Goal: Check status: Check status

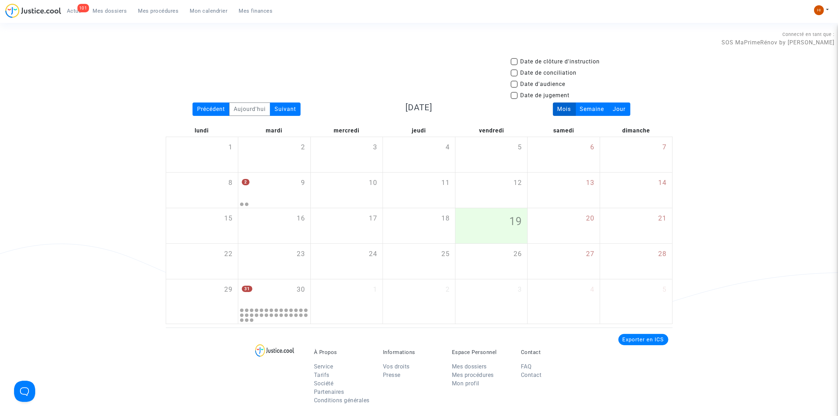
click at [813, 7] on div "101 Actus Mes dossiers Mes procédures Mon calendrier Mes finances Mon profil Ch…" at bounding box center [419, 13] width 838 height 19
click at [162, 9] on span "Mes procédures" at bounding box center [158, 11] width 40 height 6
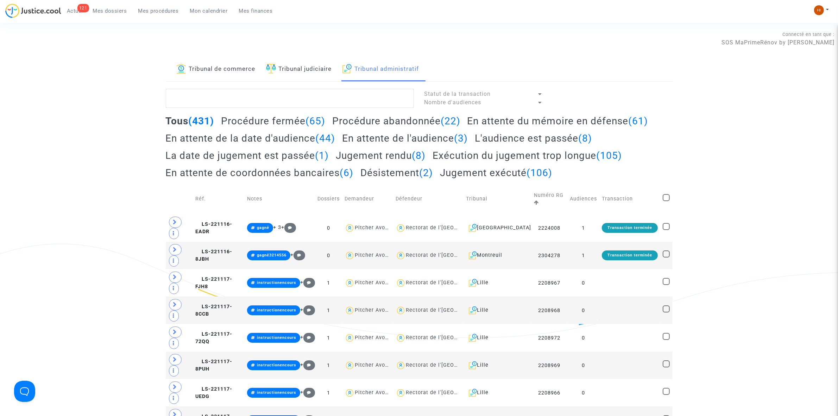
drag, startPoint x: 198, startPoint y: 62, endPoint x: 217, endPoint y: 82, distance: 27.4
click at [199, 62] on link "Tribunal de commerce" at bounding box center [215, 69] width 79 height 24
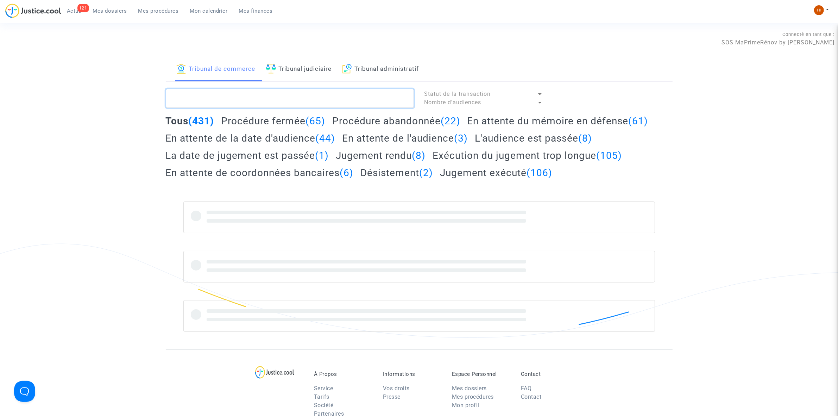
click at [216, 101] on textarea at bounding box center [290, 98] width 248 height 19
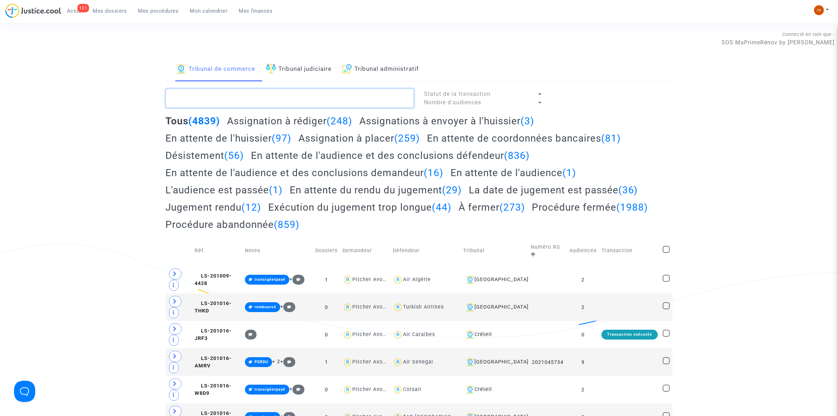
paste textarea "LS-250603-CFKF"
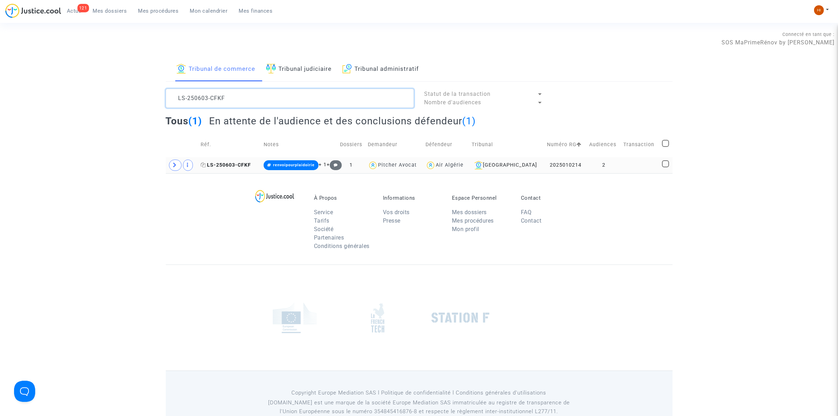
type textarea "LS-250603-CFKF"
click at [229, 165] on span "LS-250603-CFKF" at bounding box center [226, 165] width 50 height 6
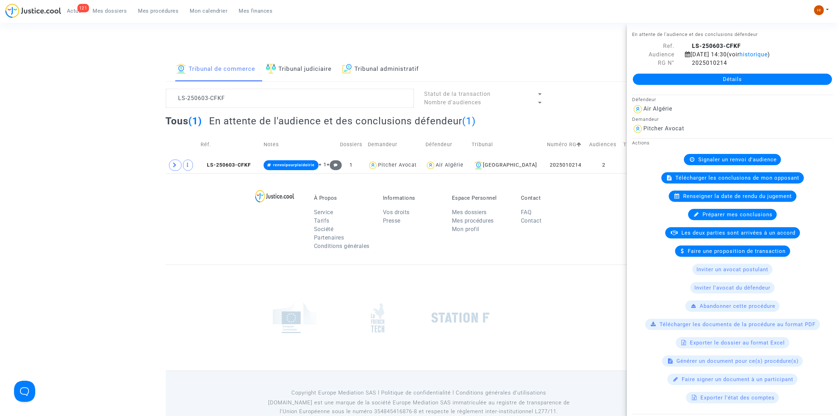
click at [705, 85] on link "Détails" at bounding box center [732, 79] width 199 height 11
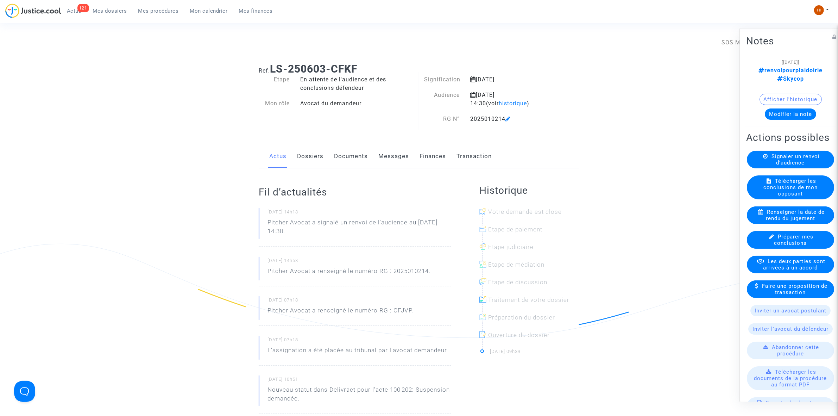
click at [353, 157] on link "Documents" at bounding box center [351, 156] width 34 height 23
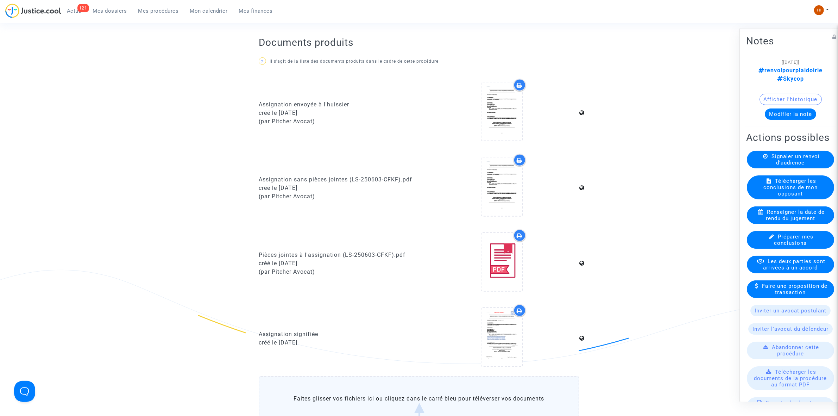
scroll to position [660, 0]
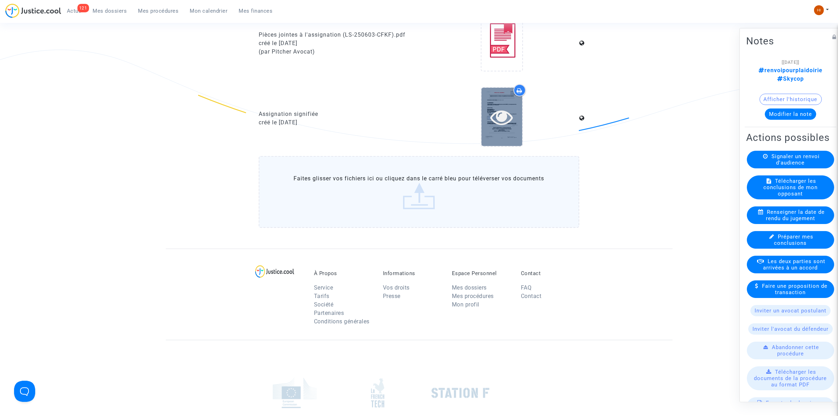
click at [492, 112] on icon at bounding box center [501, 117] width 23 height 23
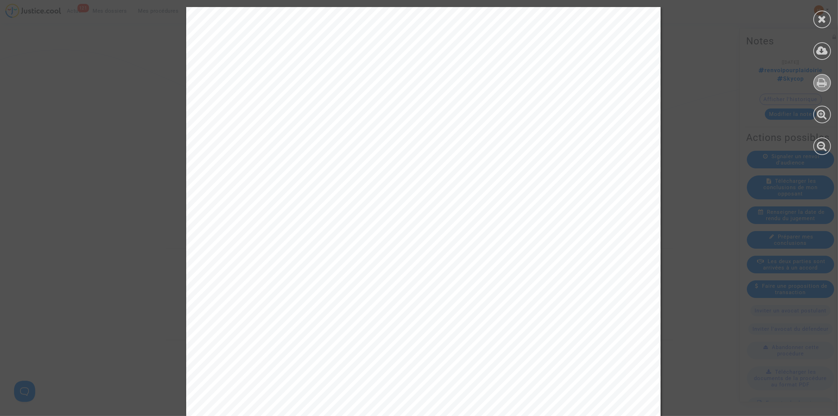
click at [827, 76] on div at bounding box center [822, 83] width 18 height 18
click at [828, 20] on div at bounding box center [822, 20] width 18 height 18
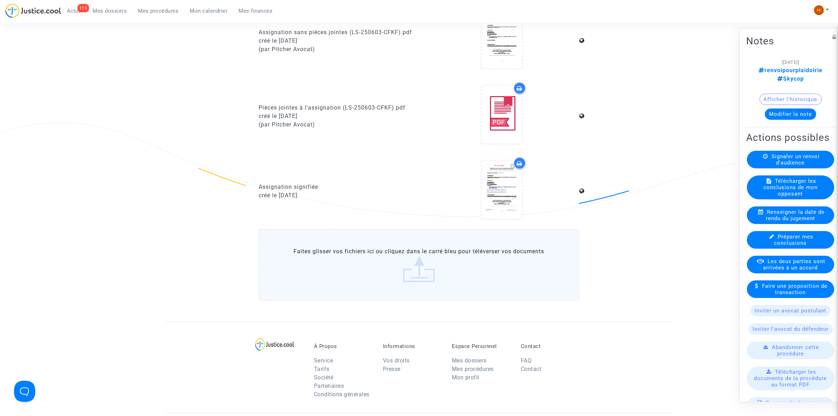
scroll to position [572, 0]
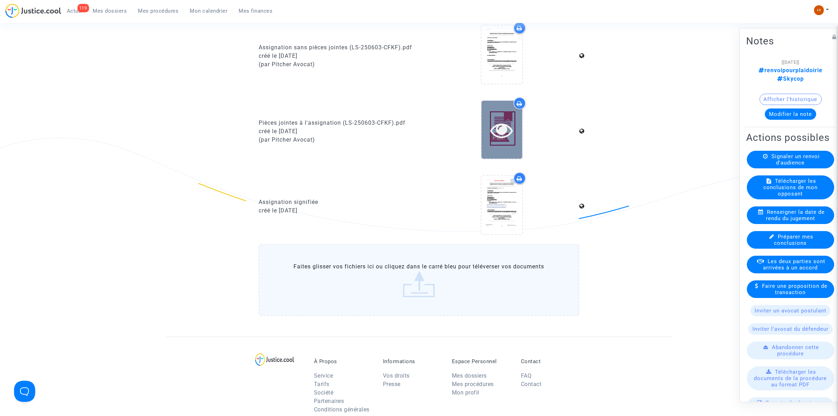
click at [503, 132] on icon at bounding box center [501, 130] width 23 height 23
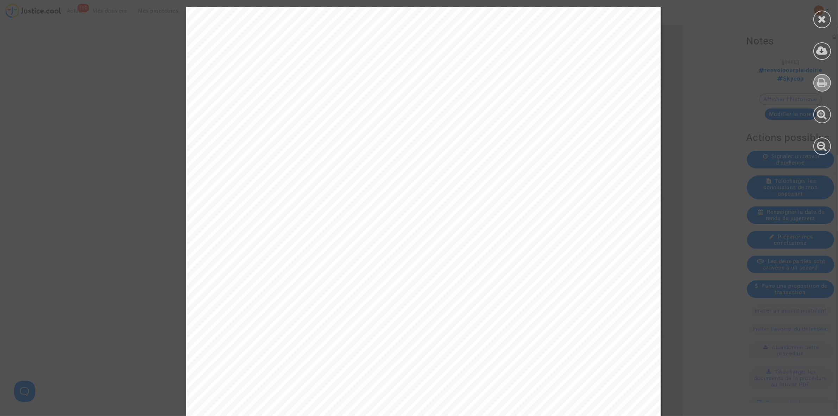
click at [823, 80] on icon at bounding box center [822, 82] width 10 height 11
click at [822, 79] on icon at bounding box center [822, 82] width 10 height 11
click at [824, 82] on icon at bounding box center [822, 82] width 10 height 11
click at [816, 92] on div at bounding box center [822, 81] width 32 height 162
click at [820, 85] on icon at bounding box center [822, 82] width 10 height 11
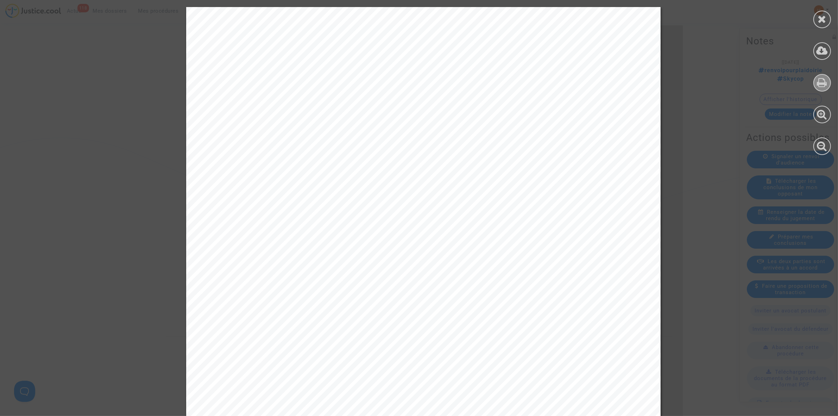
click at [823, 76] on div at bounding box center [822, 83] width 18 height 18
click at [822, 20] on icon at bounding box center [822, 19] width 9 height 11
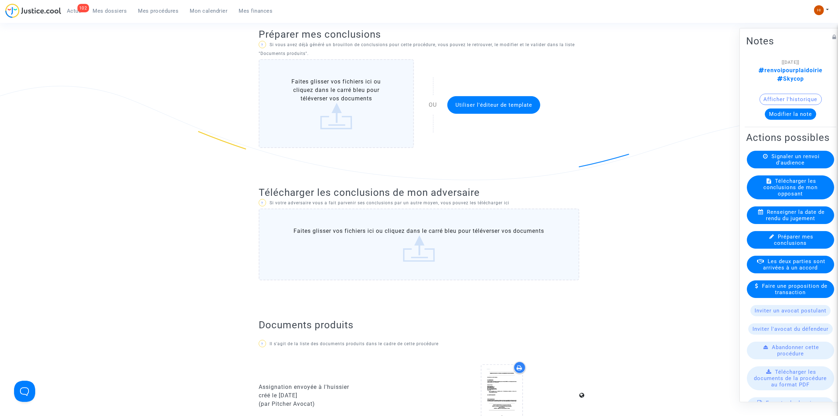
scroll to position [0, 0]
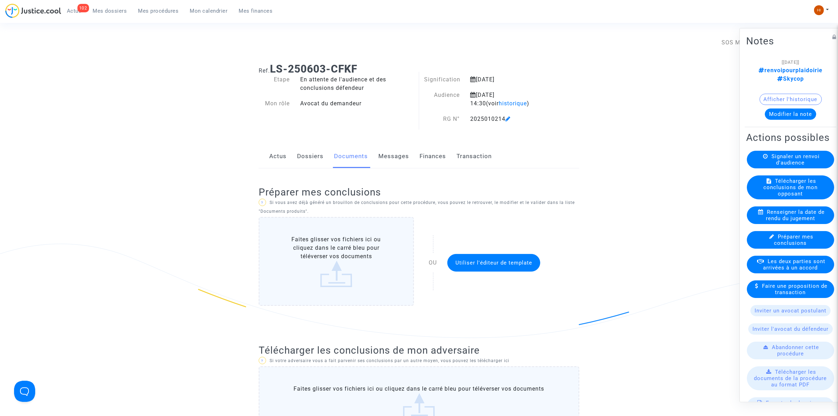
click at [154, 9] on span "Mes procédures" at bounding box center [158, 11] width 40 height 6
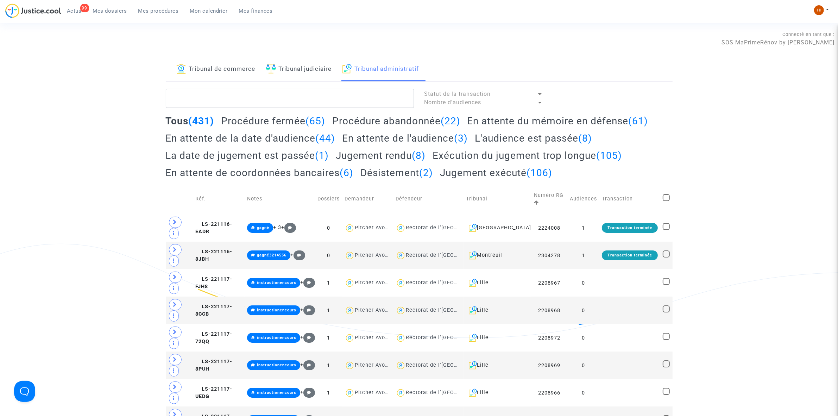
click at [224, 73] on link "Tribunal de commerce" at bounding box center [215, 69] width 79 height 24
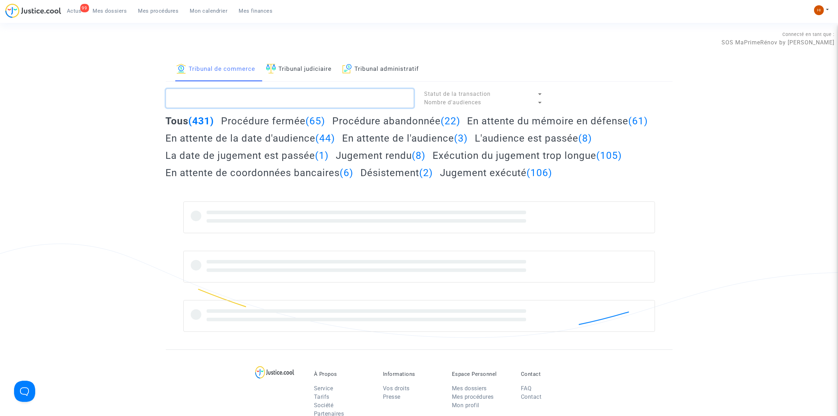
click at [221, 100] on textarea at bounding box center [290, 98] width 248 height 19
paste textarea "LS-250603-BHRN"
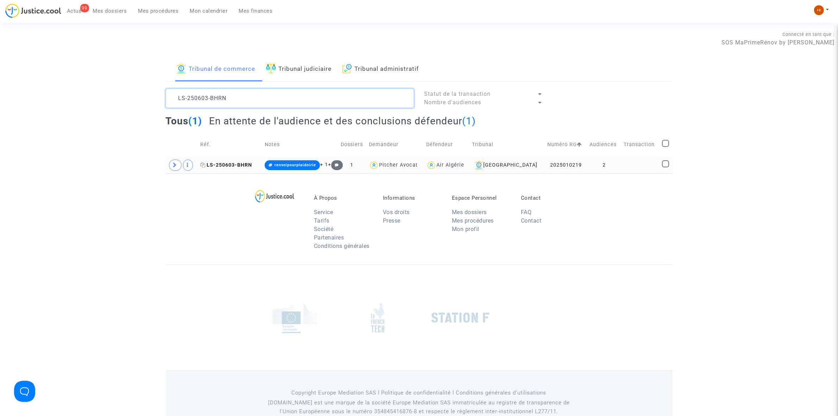
type textarea "LS-250603-BHRN"
click at [236, 165] on span "LS-250603-BHRN" at bounding box center [226, 165] width 52 height 6
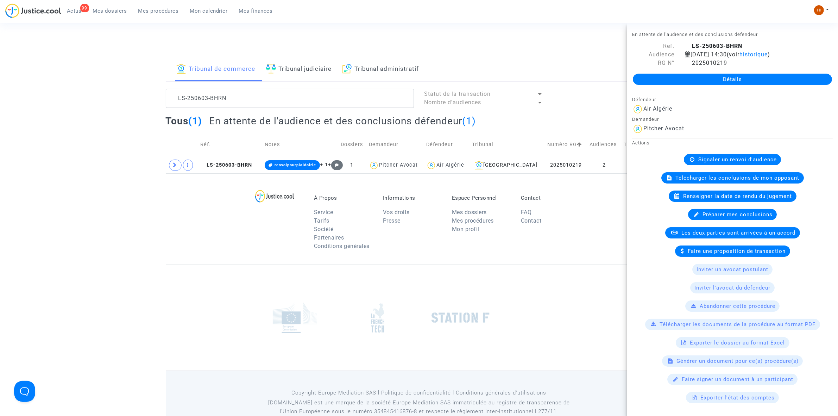
click at [684, 84] on link "Détails" at bounding box center [732, 79] width 199 height 11
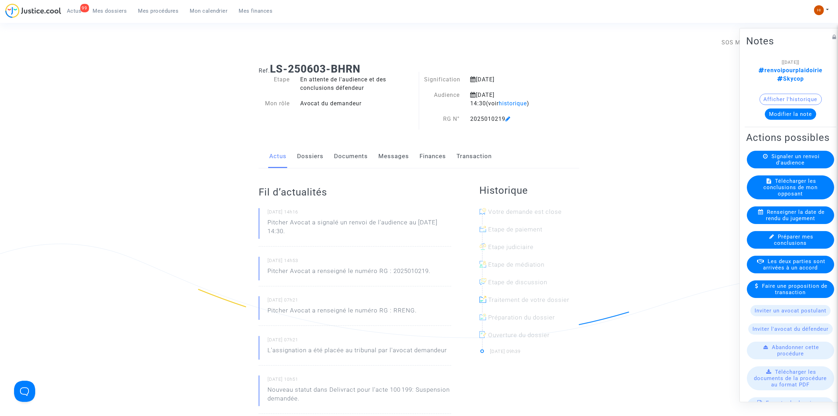
click at [337, 157] on link "Documents" at bounding box center [351, 156] width 34 height 23
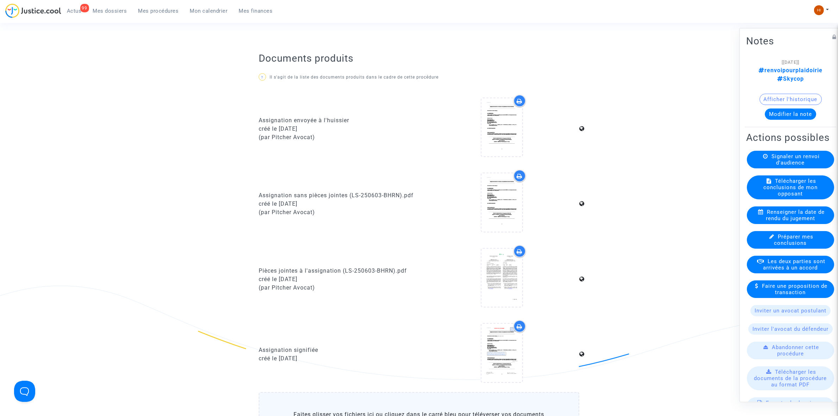
scroll to position [440, 0]
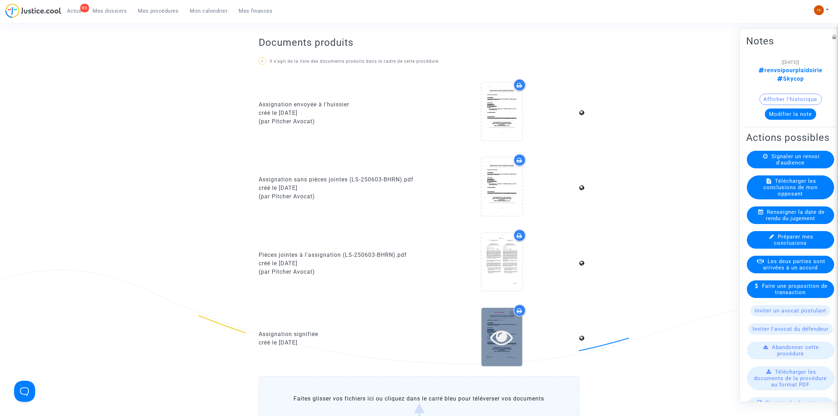
click at [501, 337] on icon at bounding box center [501, 336] width 23 height 23
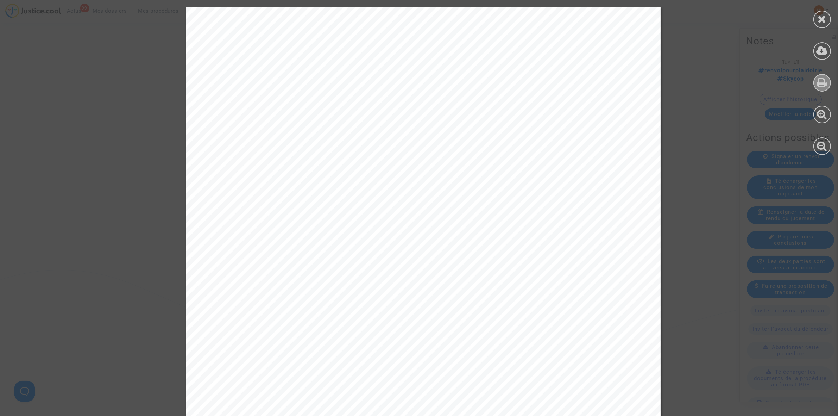
click at [826, 83] on icon at bounding box center [822, 82] width 10 height 11
click at [828, 19] on div at bounding box center [822, 20] width 18 height 18
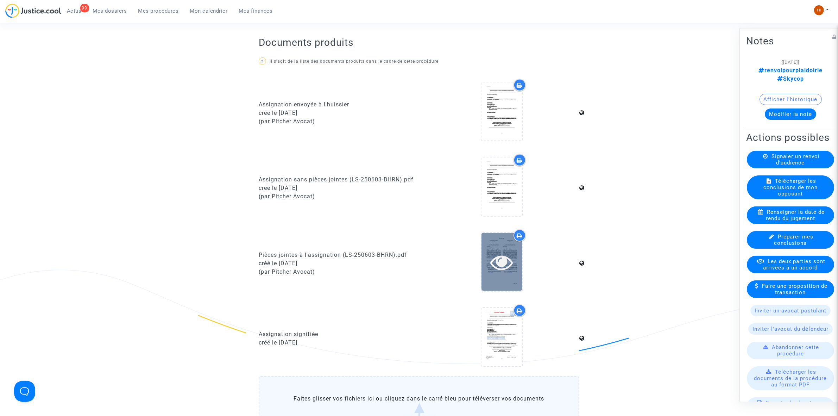
click at [489, 267] on div at bounding box center [501, 262] width 41 height 23
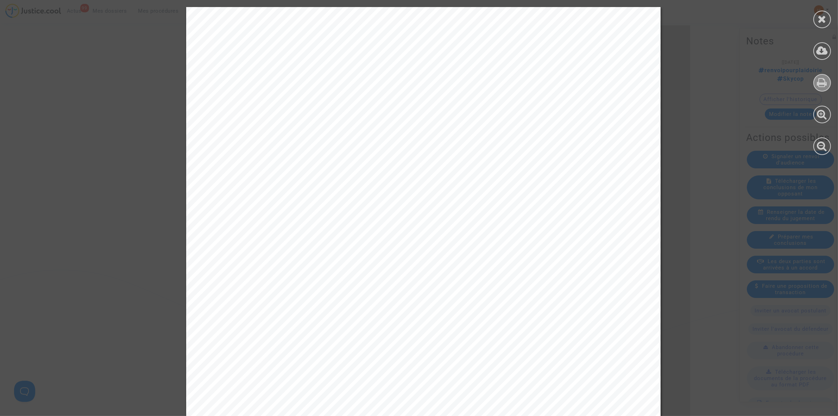
click at [822, 88] on div at bounding box center [822, 83] width 18 height 18
click at [820, 83] on icon at bounding box center [822, 82] width 10 height 11
click at [820, 16] on icon at bounding box center [822, 19] width 9 height 11
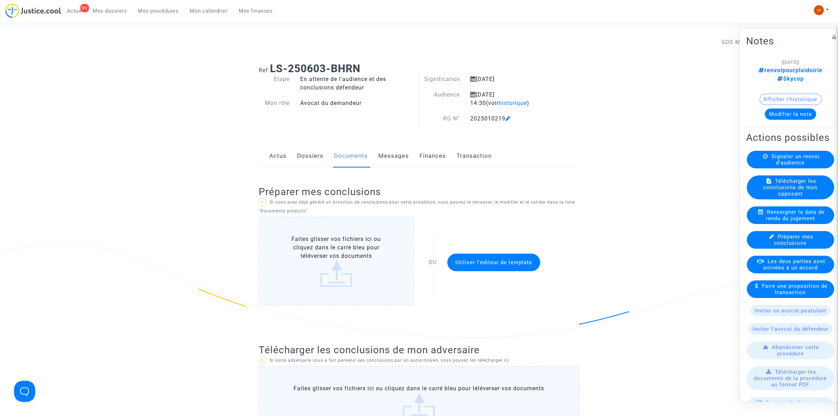
scroll to position [0, 0]
drag, startPoint x: 159, startPoint y: 14, endPoint x: 175, endPoint y: 27, distance: 20.3
click at [159, 14] on link "Mes procédures" at bounding box center [159, 11] width 52 height 11
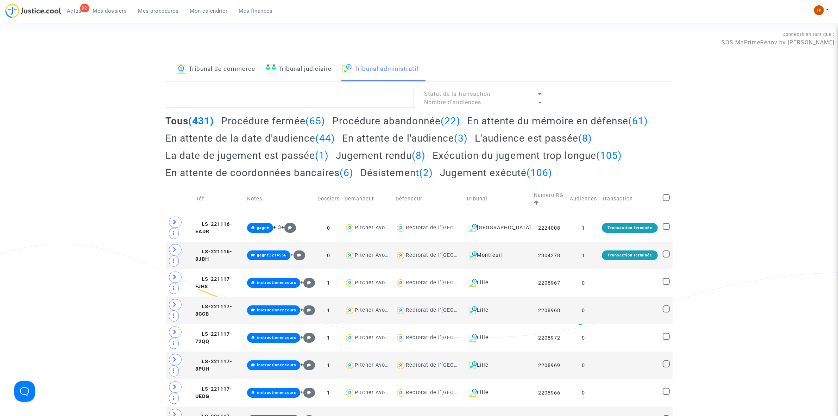
click at [219, 74] on link "Tribunal de commerce" at bounding box center [215, 69] width 79 height 24
click at [227, 100] on textarea at bounding box center [290, 98] width 248 height 19
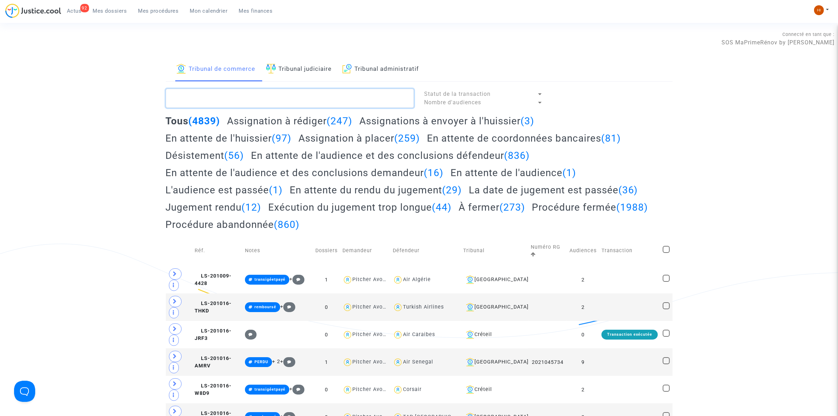
paste textarea "LS-250624-9KTA"
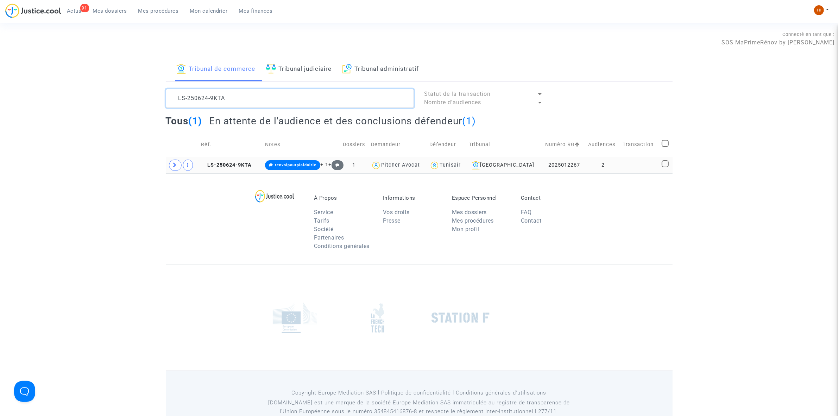
type textarea "LS-250624-9KTA"
click at [234, 168] on td "LS-250624-9KTA" at bounding box center [230, 165] width 64 height 16
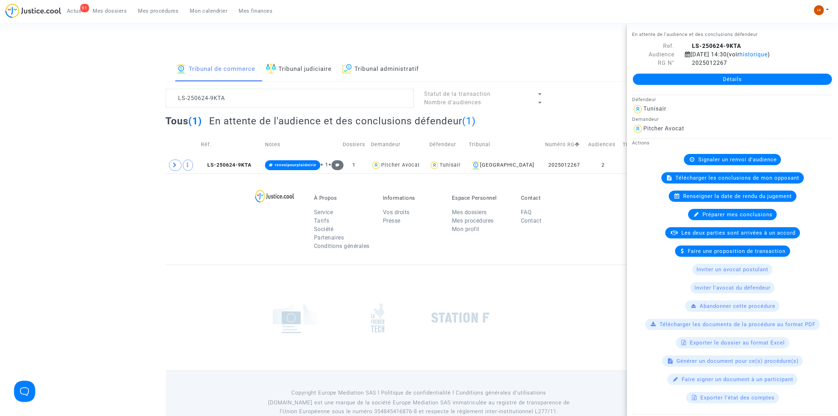
click at [664, 85] on link "Détails" at bounding box center [732, 79] width 199 height 11
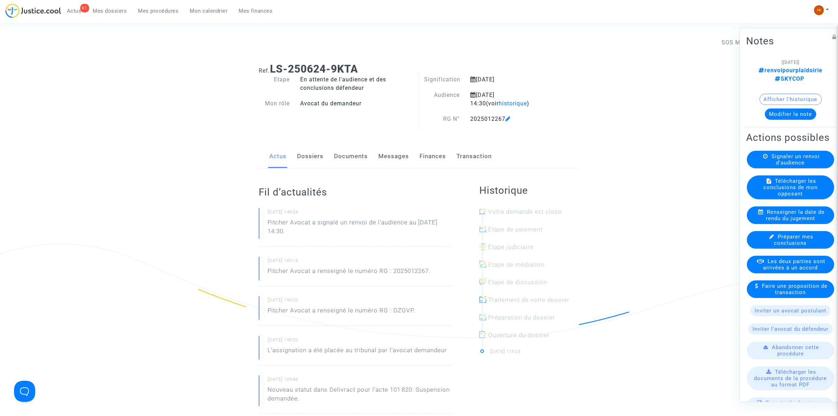
click at [349, 155] on link "Documents" at bounding box center [351, 156] width 34 height 23
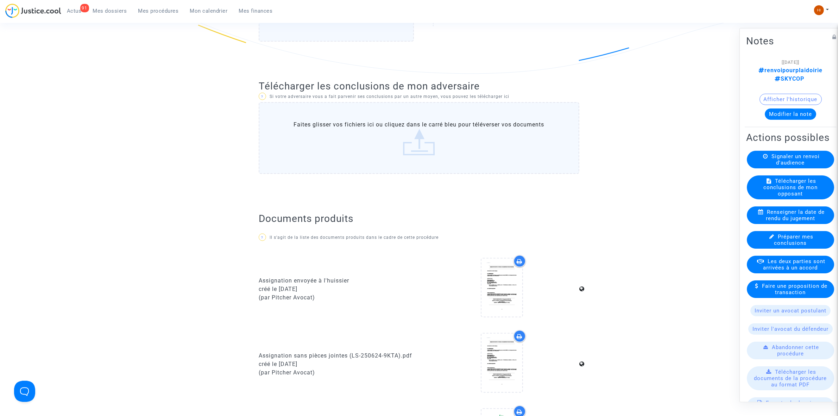
scroll to position [484, 0]
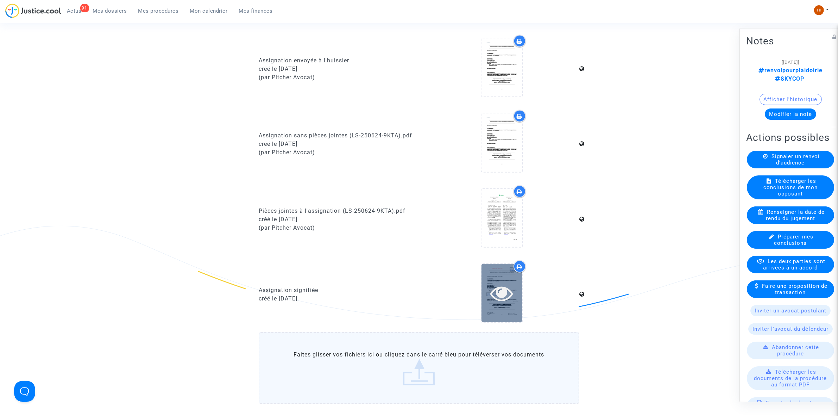
click at [505, 291] on icon at bounding box center [501, 292] width 23 height 23
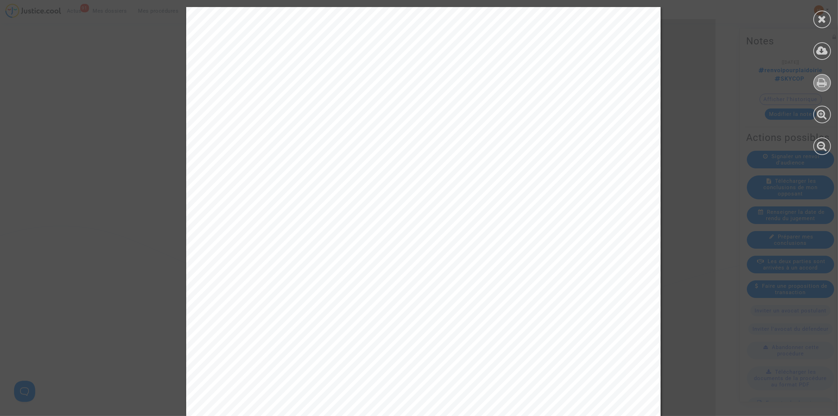
click at [826, 85] on icon at bounding box center [822, 82] width 10 height 11
click at [824, 16] on icon at bounding box center [822, 19] width 9 height 11
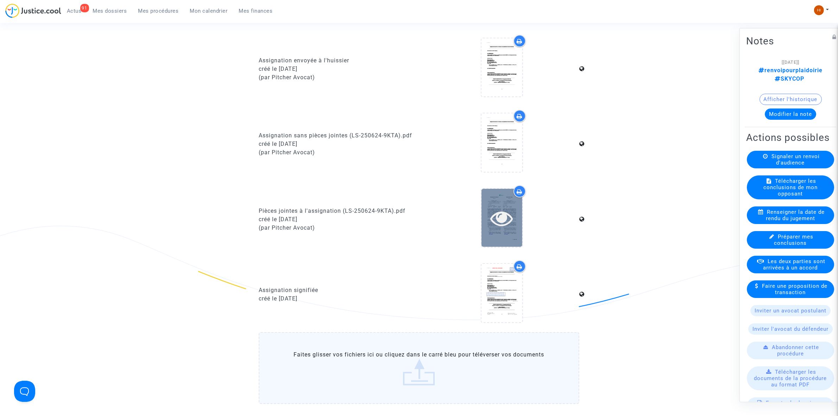
click at [507, 221] on icon at bounding box center [501, 218] width 23 height 23
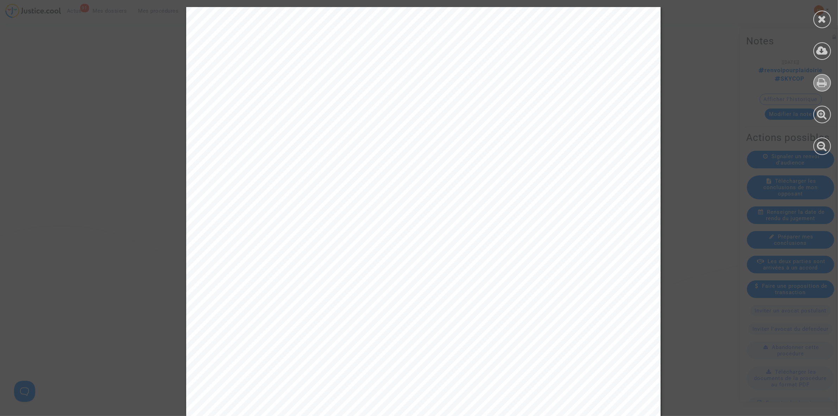
click at [823, 88] on div at bounding box center [822, 83] width 18 height 18
click at [820, 16] on icon at bounding box center [822, 19] width 9 height 11
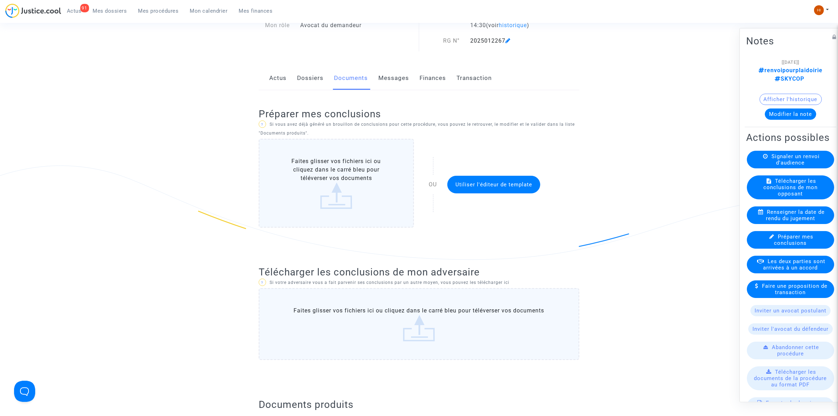
scroll to position [0, 0]
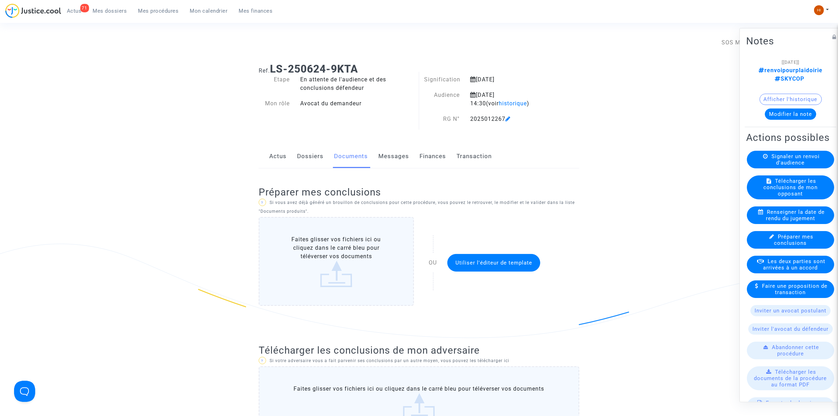
drag, startPoint x: 144, startPoint y: 7, endPoint x: 156, endPoint y: 11, distance: 12.6
click at [144, 8] on span "Mes procédures" at bounding box center [158, 11] width 40 height 6
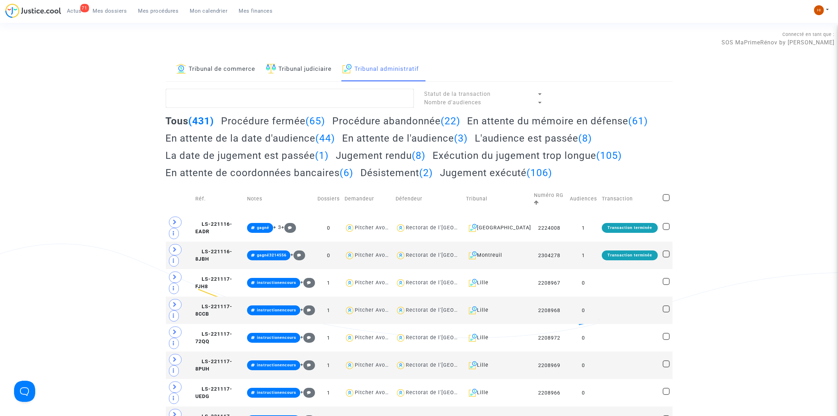
click at [217, 76] on link "Tribunal de commerce" at bounding box center [215, 69] width 79 height 24
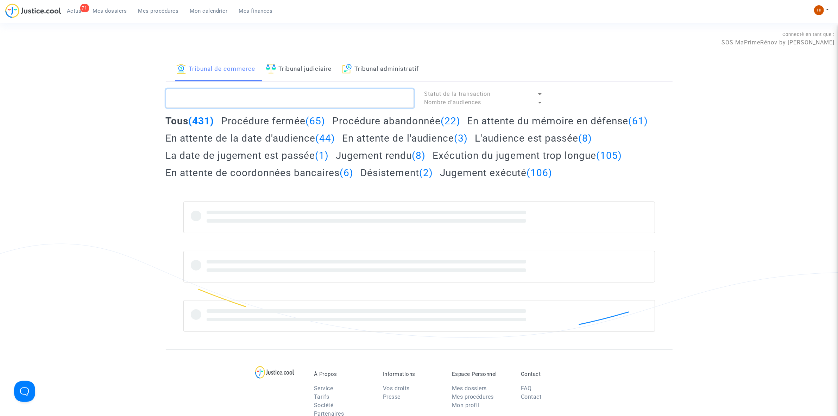
click at [201, 101] on textarea at bounding box center [290, 98] width 248 height 19
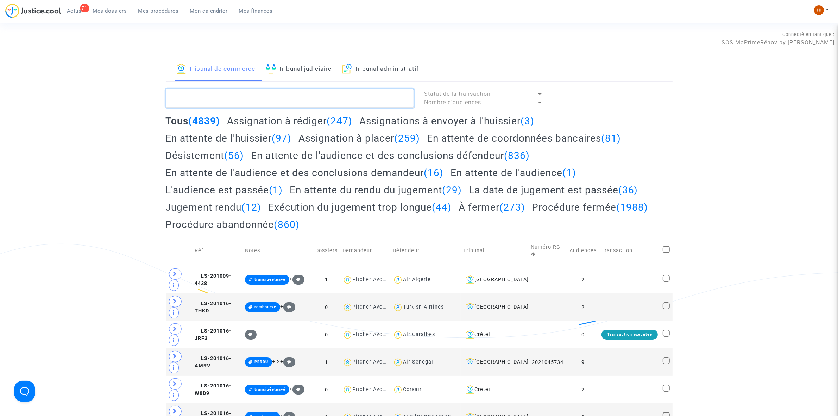
paste textarea "LS-250613-8B3D"
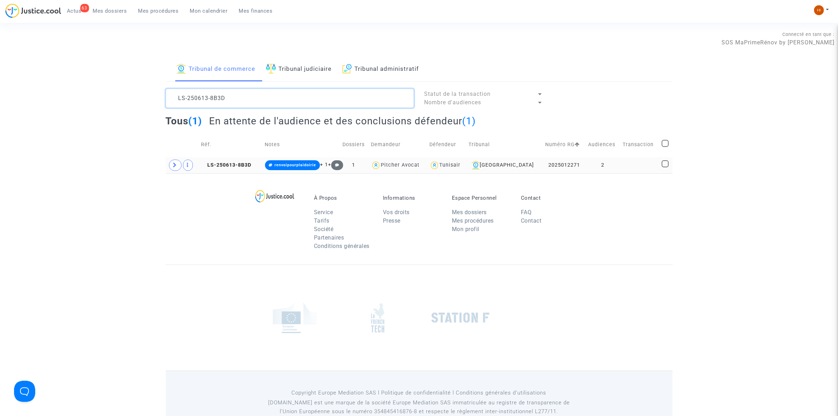
type textarea "LS-250613-8B3D"
click at [613, 166] on td "2" at bounding box center [602, 165] width 35 height 16
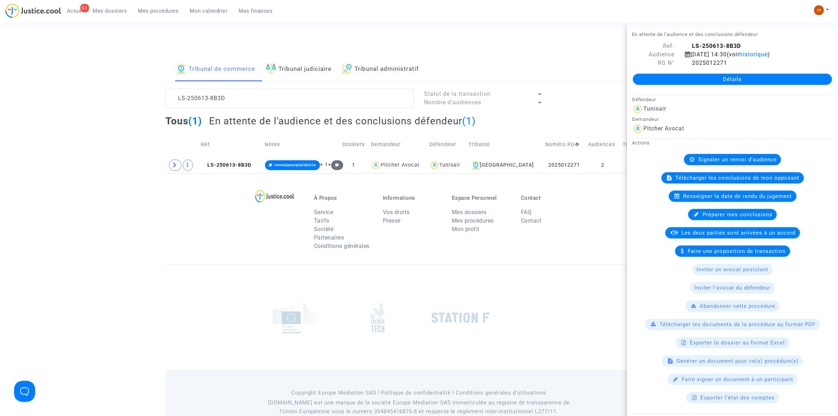
click at [726, 85] on link "Détails" at bounding box center [732, 79] width 199 height 11
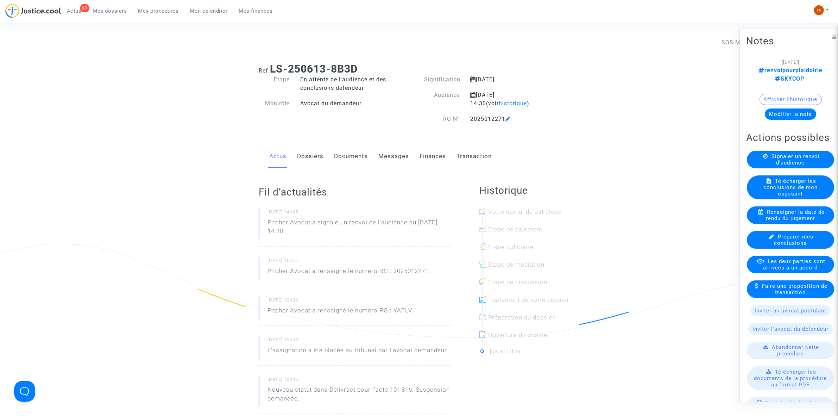
click at [337, 153] on link "Documents" at bounding box center [351, 156] width 34 height 23
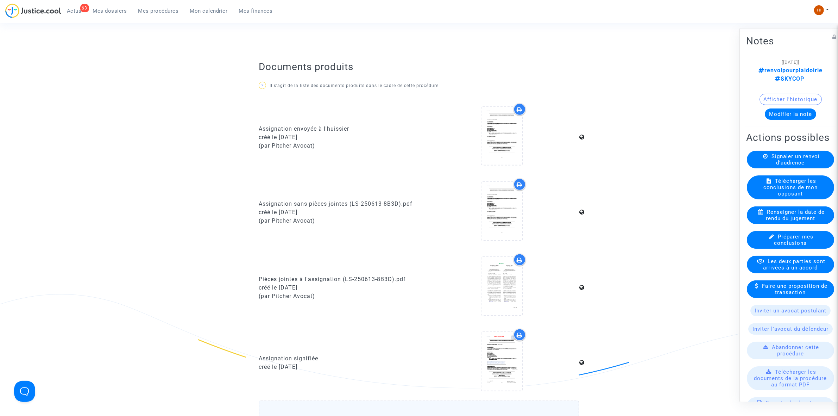
scroll to position [484, 0]
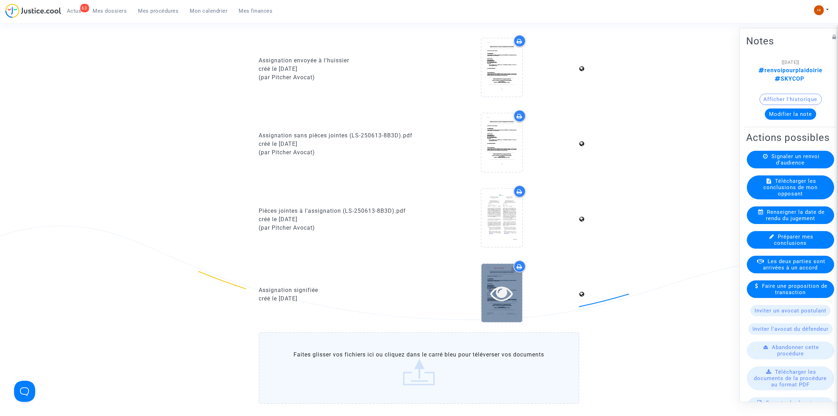
click at [498, 291] on icon at bounding box center [501, 292] width 23 height 23
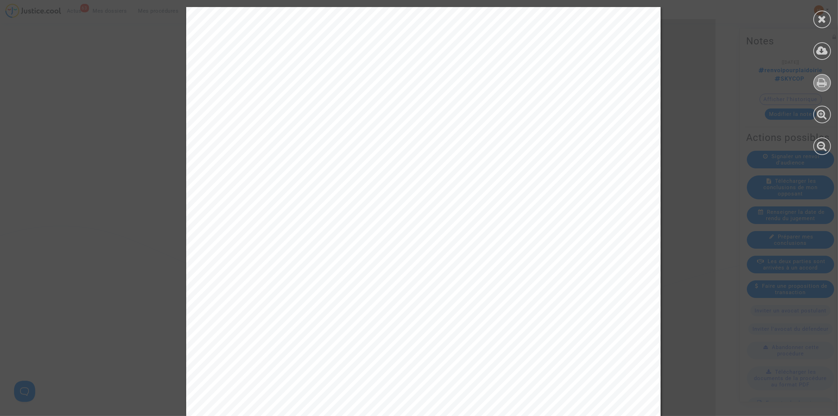
click at [823, 79] on icon at bounding box center [822, 82] width 10 height 11
click at [818, 22] on icon at bounding box center [822, 19] width 9 height 11
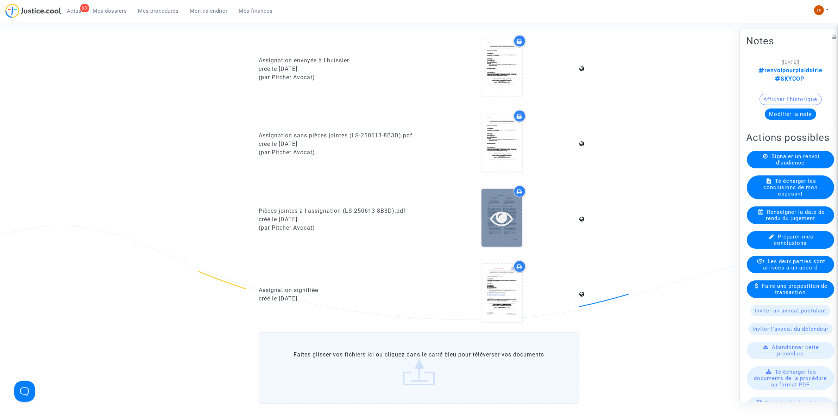
click at [502, 219] on icon at bounding box center [501, 218] width 23 height 23
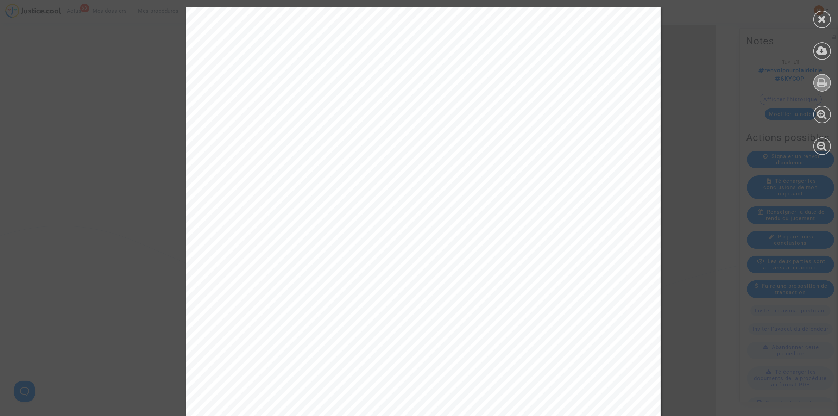
click at [822, 89] on div at bounding box center [822, 83] width 18 height 18
click at [825, 81] on icon at bounding box center [822, 82] width 10 height 11
click at [828, 18] on div at bounding box center [822, 20] width 18 height 18
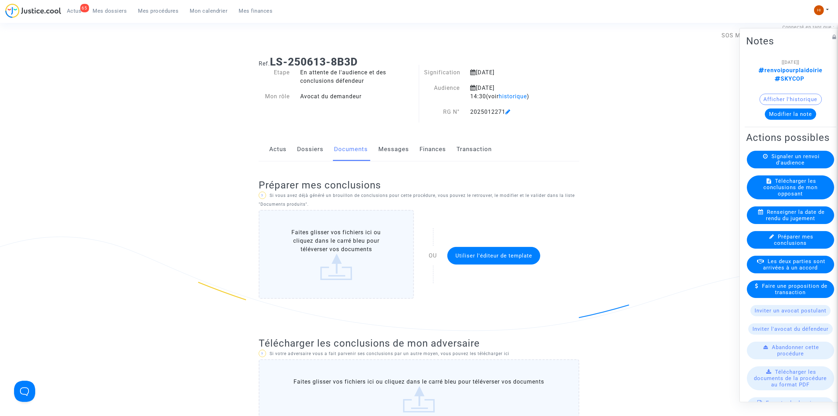
scroll to position [0, 0]
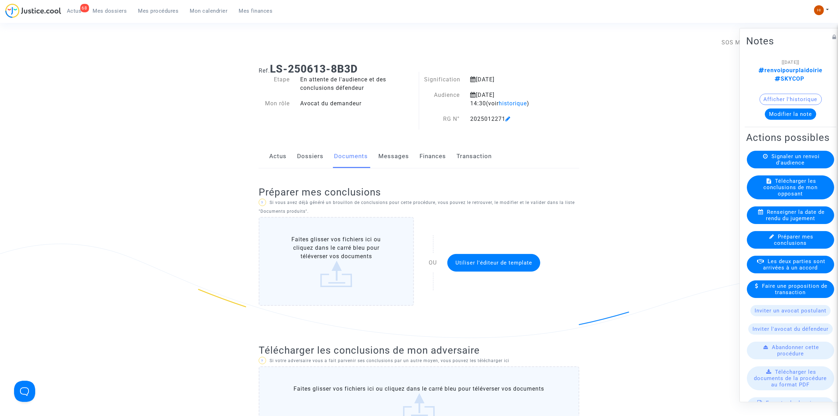
click at [162, 9] on span "Mes procédures" at bounding box center [158, 11] width 40 height 6
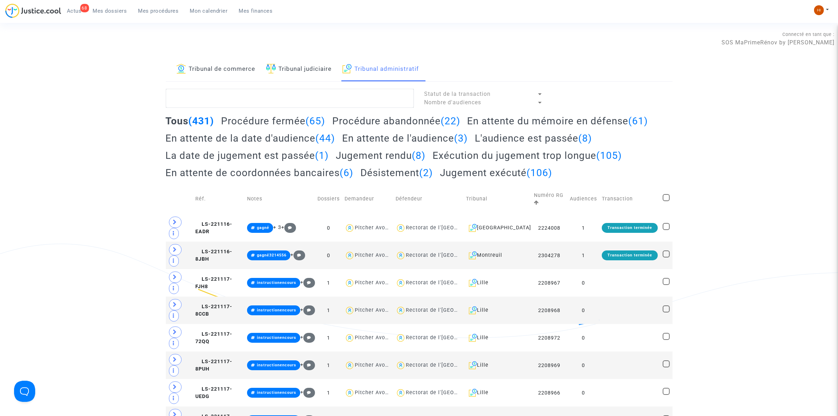
click at [221, 68] on link "Tribunal de commerce" at bounding box center [215, 69] width 79 height 24
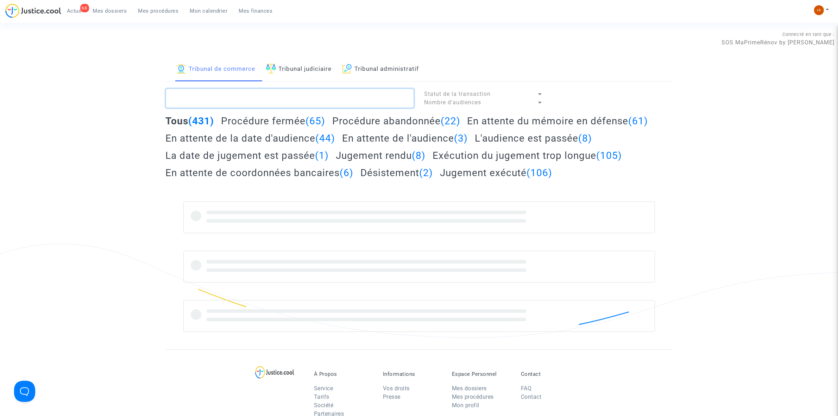
click at [224, 100] on textarea at bounding box center [290, 98] width 248 height 19
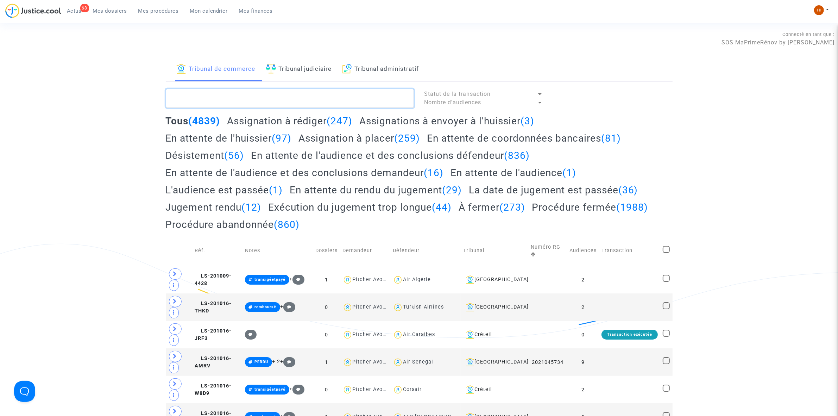
paste textarea "LS-250613-EUB9"
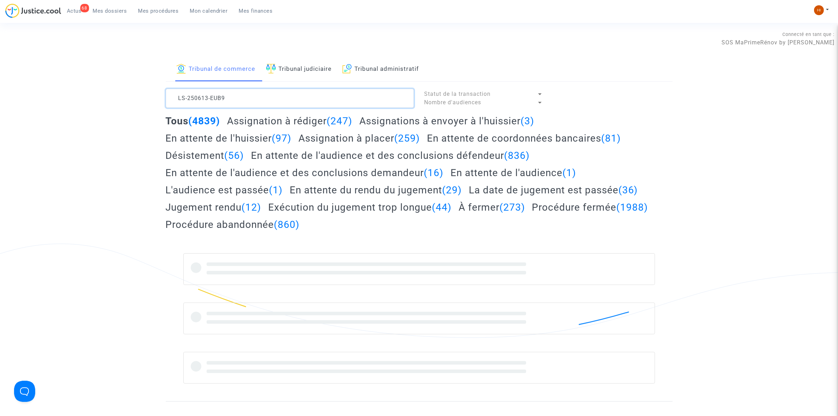
type textarea "LS-250613-EUB9"
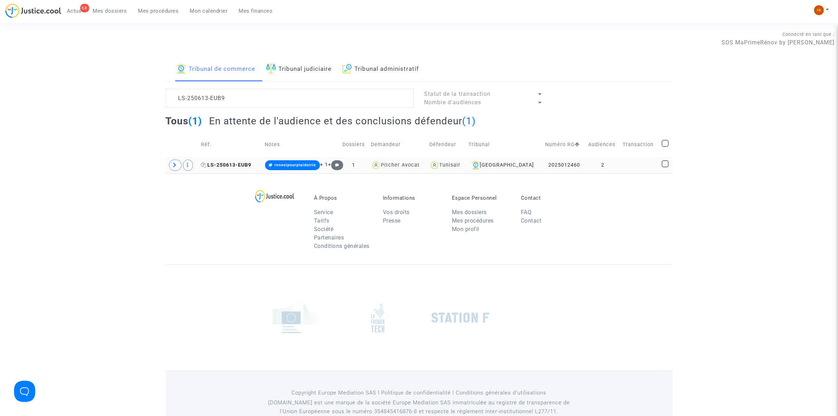
click at [241, 164] on span "LS-250613-EUB9" at bounding box center [226, 165] width 50 height 6
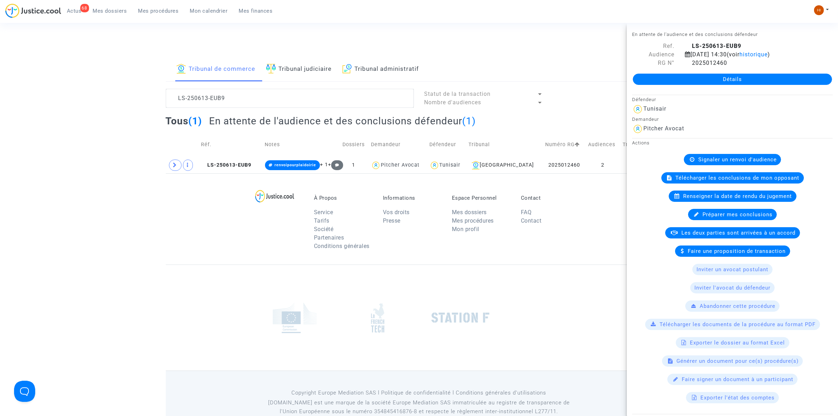
click at [667, 84] on link "Détails" at bounding box center [732, 79] width 199 height 11
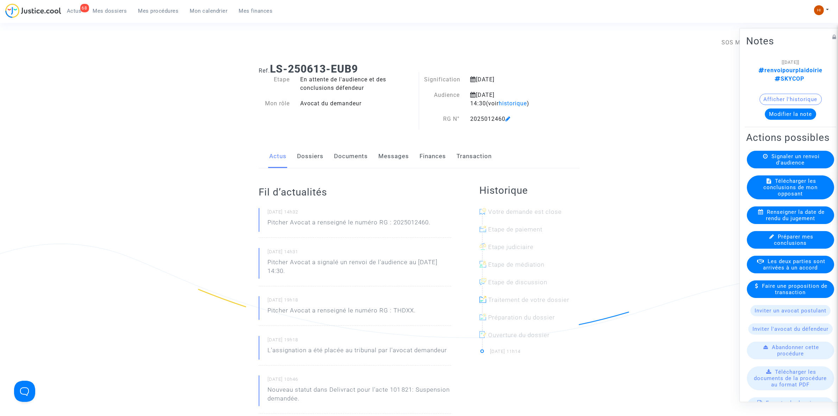
drag, startPoint x: 344, startPoint y: 161, endPoint x: 324, endPoint y: 141, distance: 28.1
click at [344, 161] on link "Documents" at bounding box center [351, 156] width 34 height 23
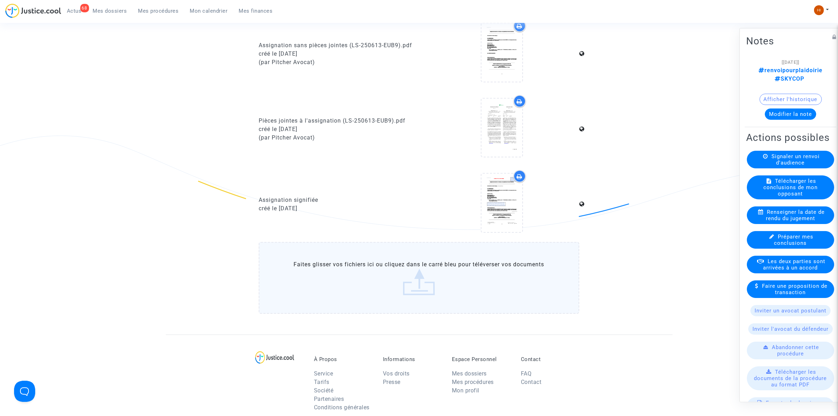
scroll to position [616, 0]
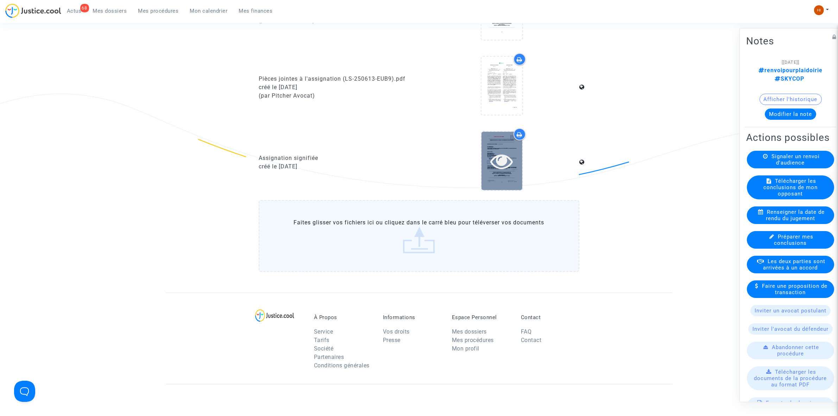
click at [507, 155] on icon at bounding box center [501, 161] width 23 height 23
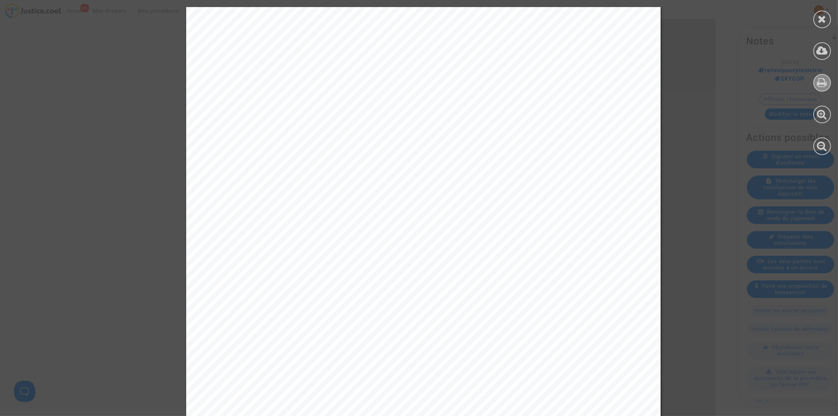
click at [828, 81] on div at bounding box center [822, 83] width 18 height 18
click at [826, 18] on icon at bounding box center [822, 19] width 9 height 11
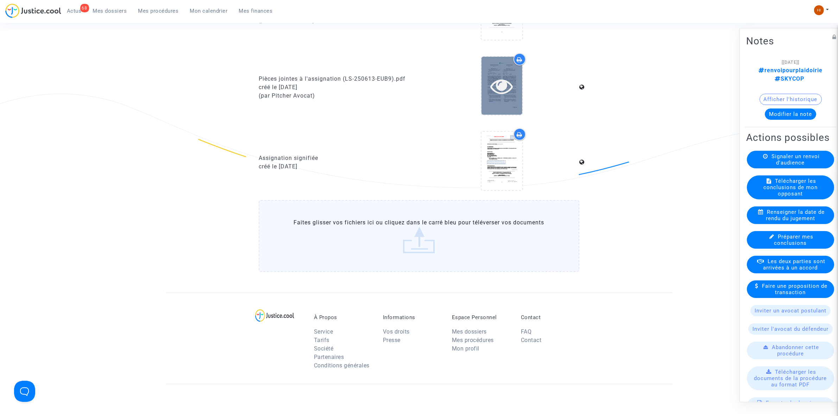
click at [501, 80] on icon at bounding box center [501, 86] width 23 height 23
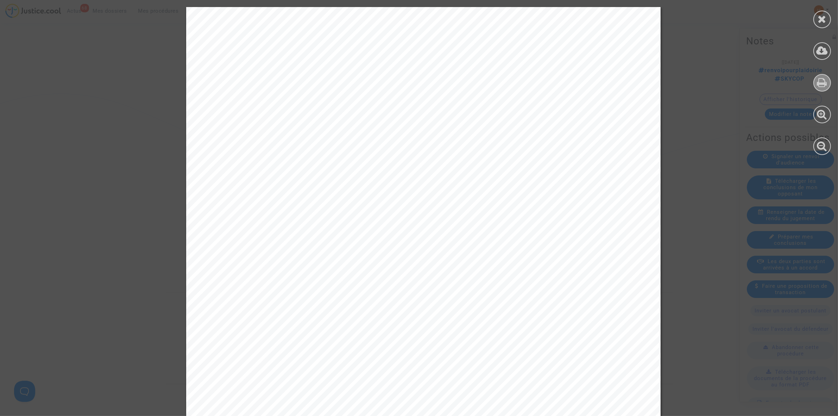
click at [823, 86] on icon at bounding box center [822, 82] width 10 height 11
click at [820, 11] on div at bounding box center [822, 20] width 18 height 18
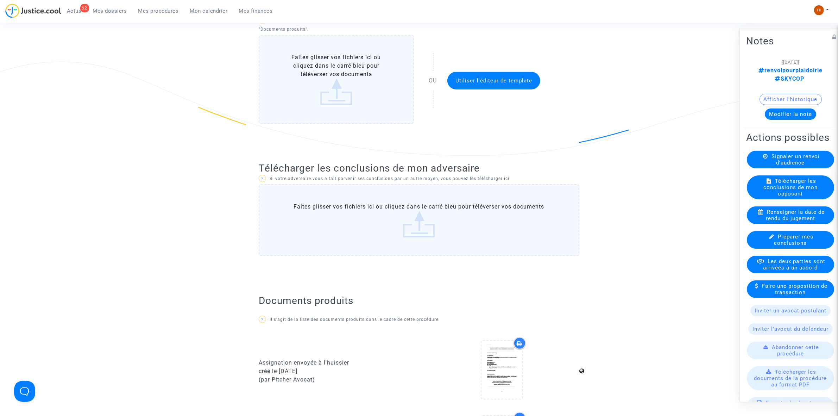
scroll to position [0, 0]
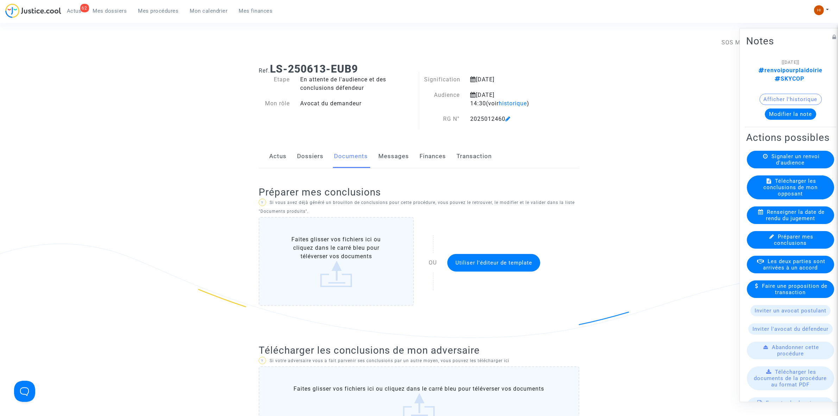
click at [162, 11] on span "Mes procédures" at bounding box center [158, 11] width 40 height 6
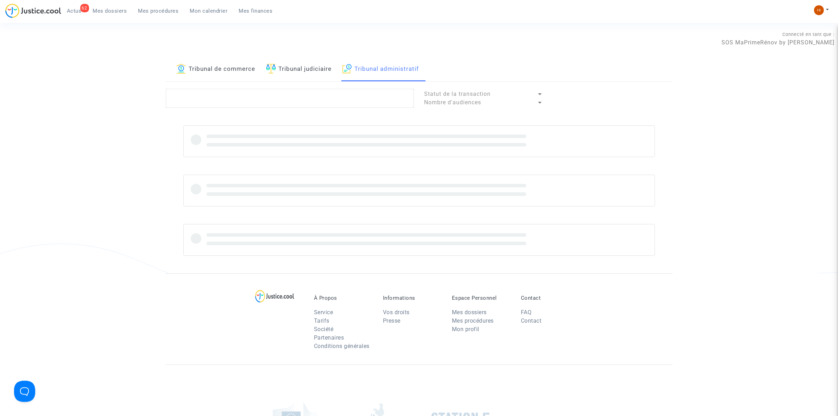
click at [216, 70] on link "Tribunal de commerce" at bounding box center [215, 69] width 79 height 24
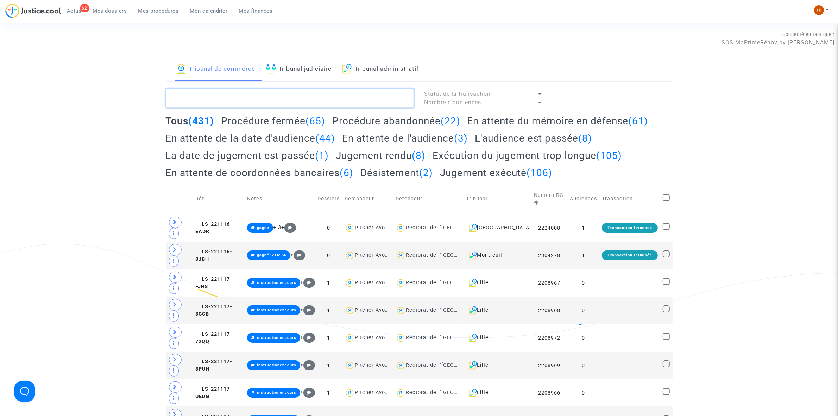
click at [197, 104] on textarea at bounding box center [290, 98] width 248 height 19
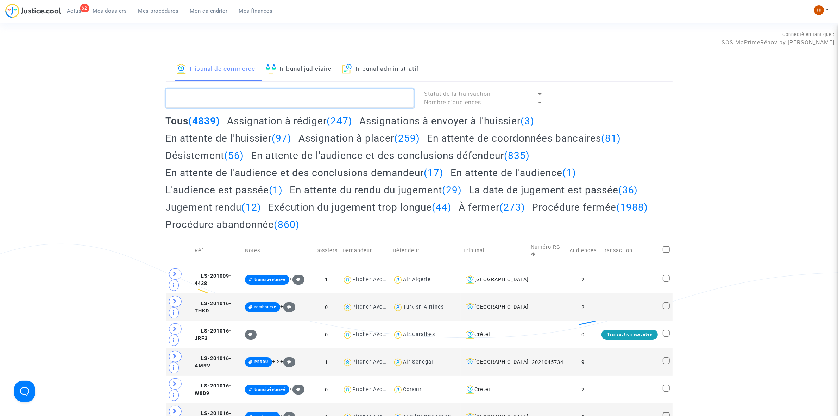
paste textarea "LS-250613-9CMX"
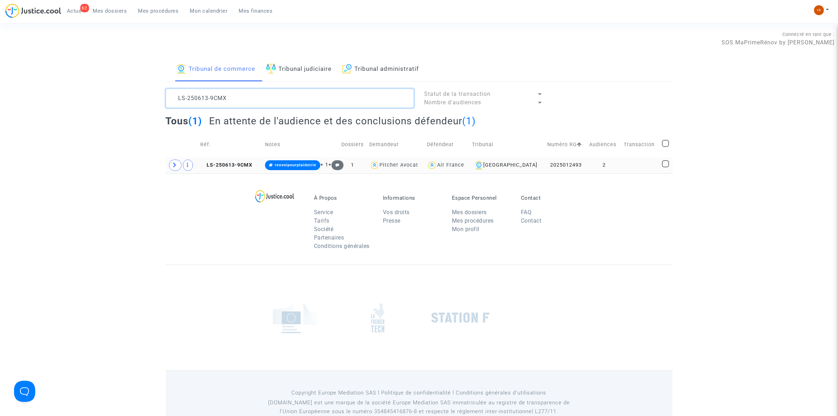
type textarea "LS-250613-9CMX"
click at [639, 166] on td at bounding box center [640, 165] width 38 height 16
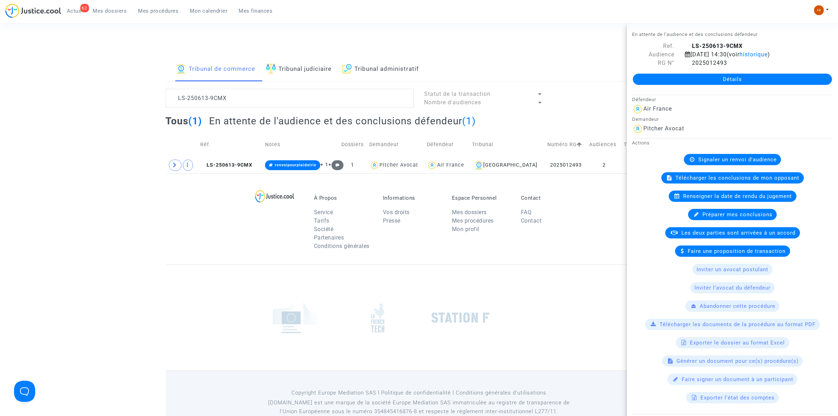
click at [746, 85] on link "Détails" at bounding box center [732, 79] width 199 height 11
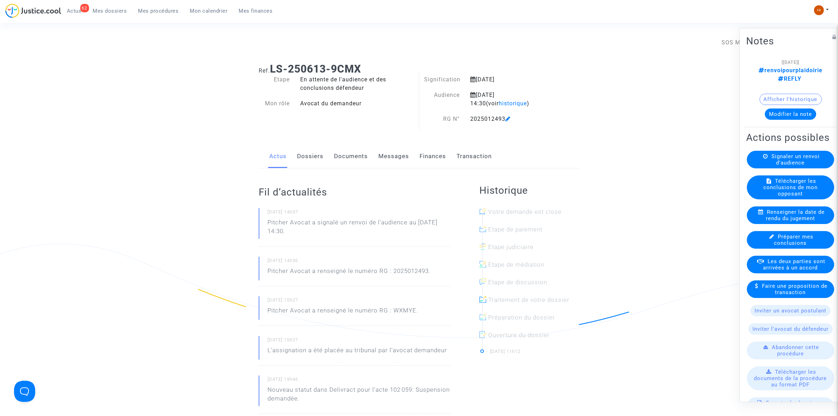
click at [357, 156] on link "Documents" at bounding box center [351, 156] width 34 height 23
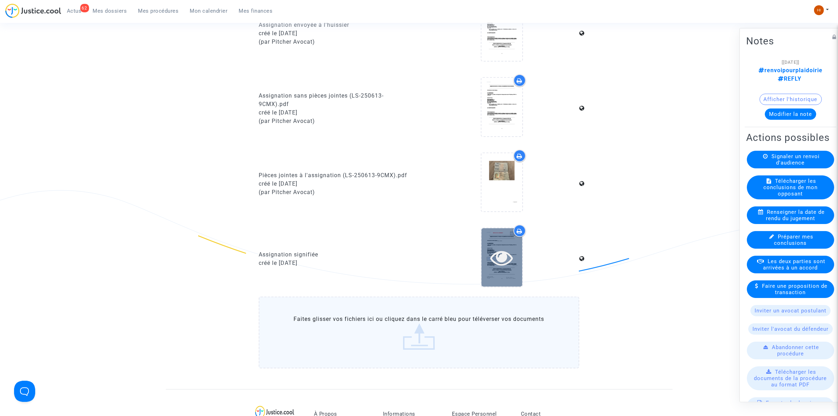
scroll to position [528, 0]
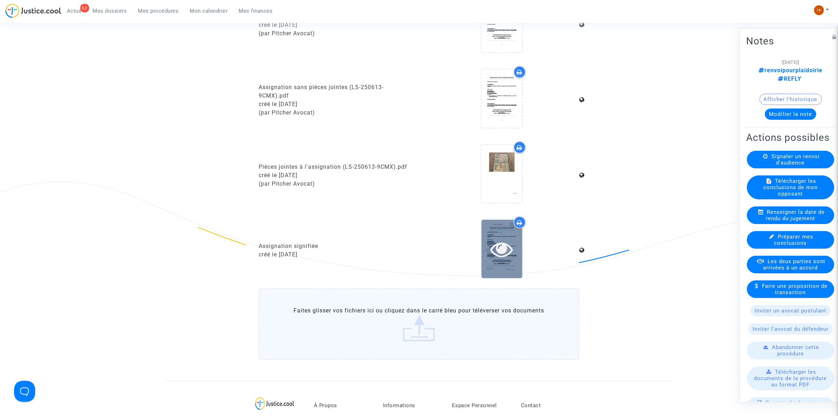
click at [501, 250] on icon at bounding box center [501, 248] width 23 height 23
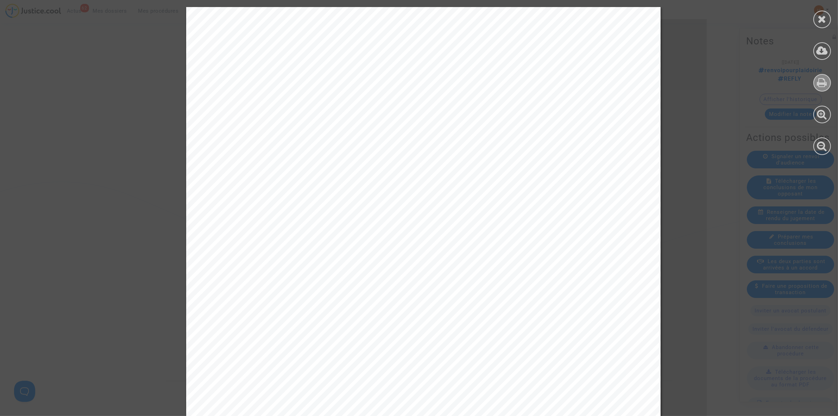
click at [824, 82] on icon at bounding box center [822, 82] width 10 height 11
click at [823, 21] on icon at bounding box center [822, 19] width 9 height 11
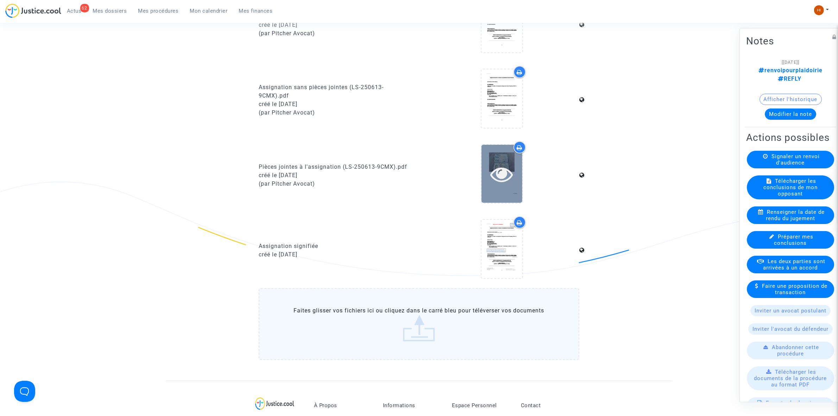
click at [493, 164] on icon at bounding box center [501, 174] width 23 height 23
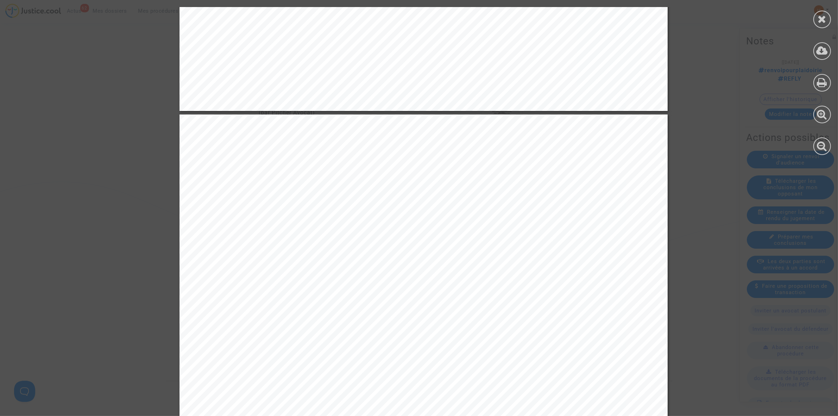
scroll to position [704, 0]
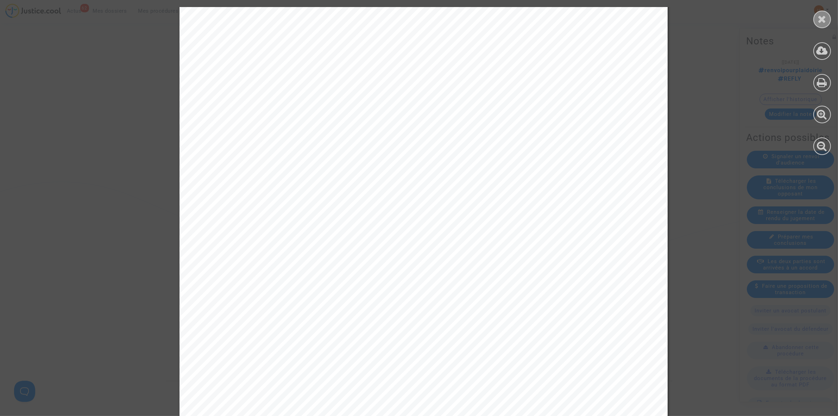
click at [827, 25] on div at bounding box center [822, 20] width 18 height 18
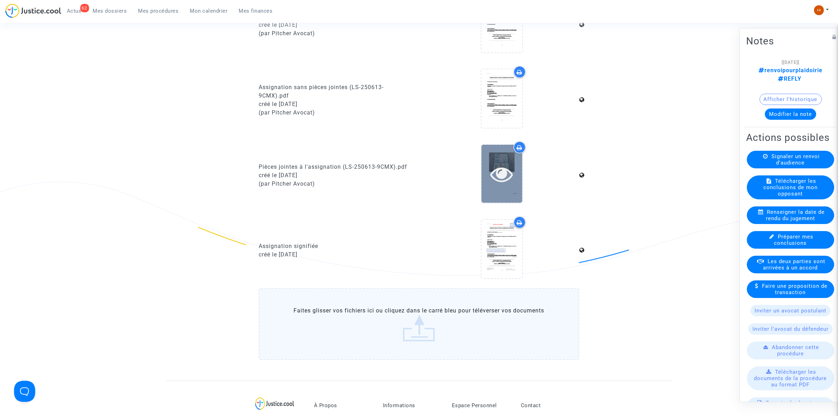
click at [499, 175] on icon at bounding box center [501, 174] width 23 height 23
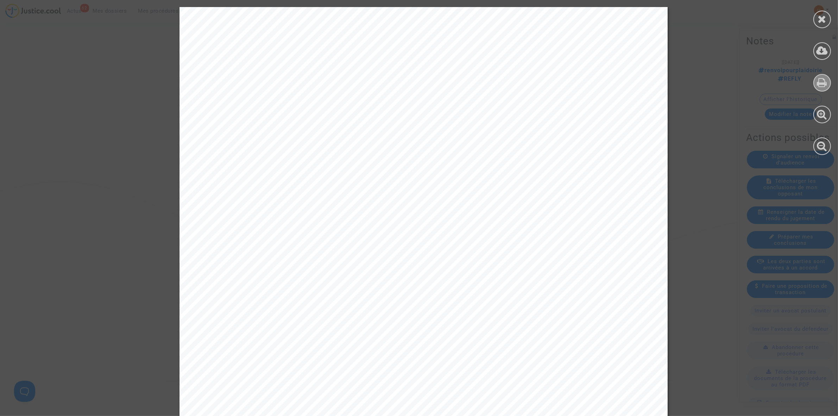
click at [826, 79] on icon at bounding box center [822, 82] width 10 height 11
drag, startPoint x: 824, startPoint y: 19, endPoint x: 748, endPoint y: 37, distance: 77.8
click at [824, 19] on icon at bounding box center [822, 19] width 9 height 11
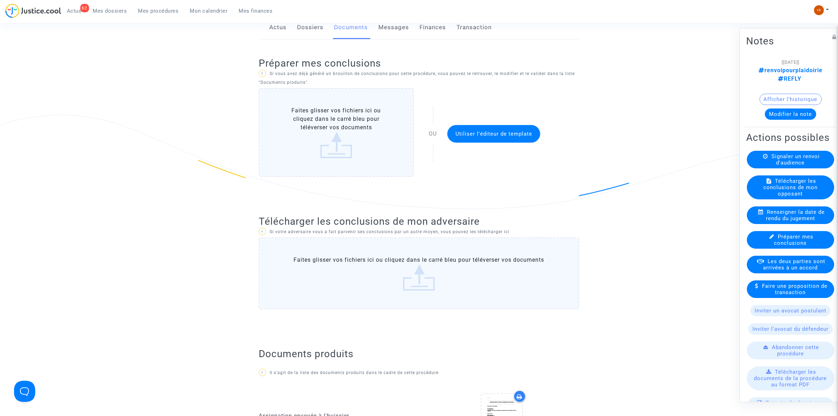
scroll to position [0, 0]
